Goal: Browse casually: Explore the website without a specific task or goal

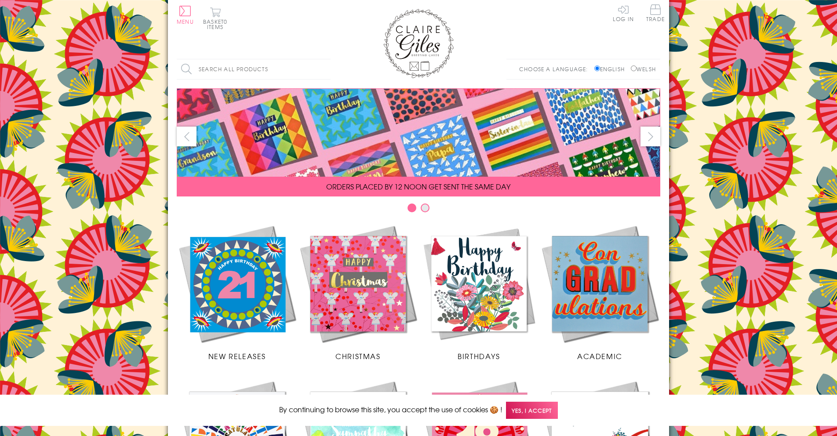
scroll to position [323, 0]
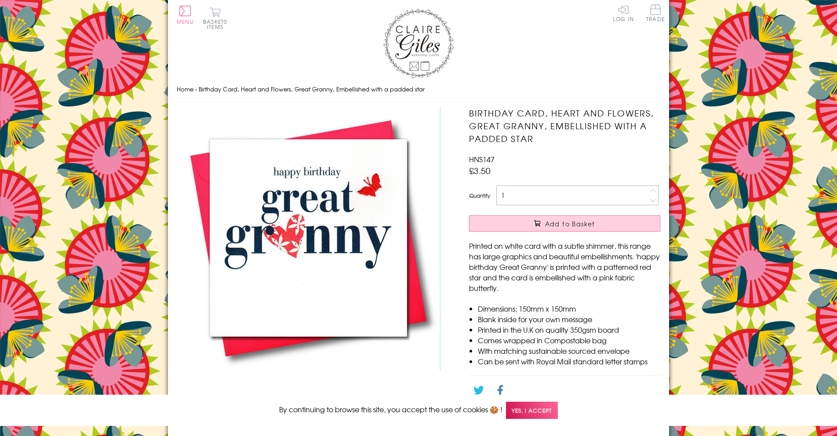
scroll to position [428, 0]
